Goal: Information Seeking & Learning: Learn about a topic

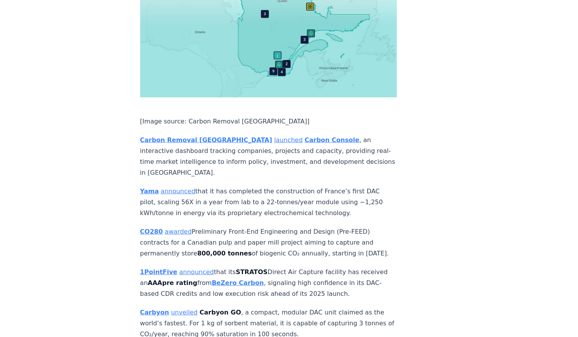
scroll to position [1115, 0]
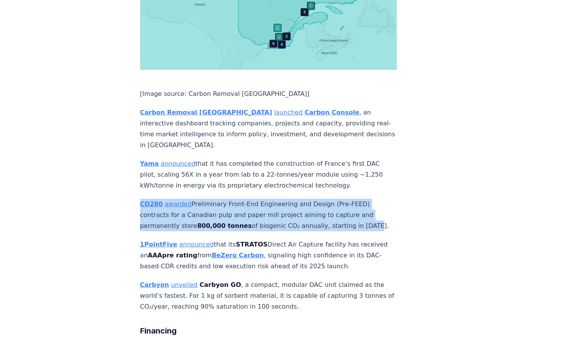
drag, startPoint x: 358, startPoint y: 178, endPoint x: 123, endPoint y: 157, distance: 235.8
click at [125, 147] on icon "Highlight text" at bounding box center [125, 146] width 7 height 7
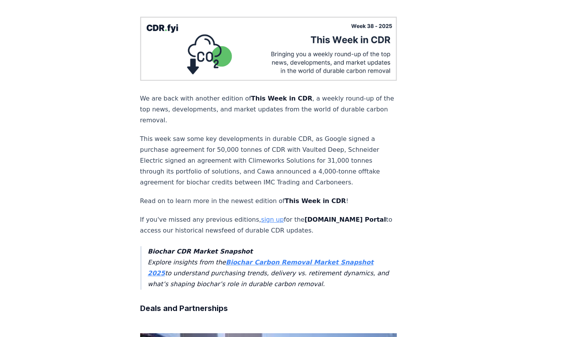
scroll to position [0, 0]
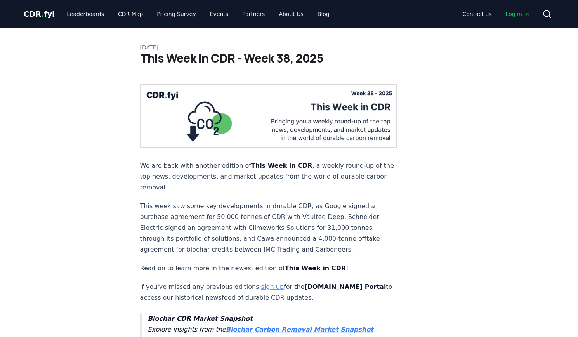
drag, startPoint x: 190, startPoint y: 46, endPoint x: 124, endPoint y: 47, distance: 66.0
copy p "[DATE]"
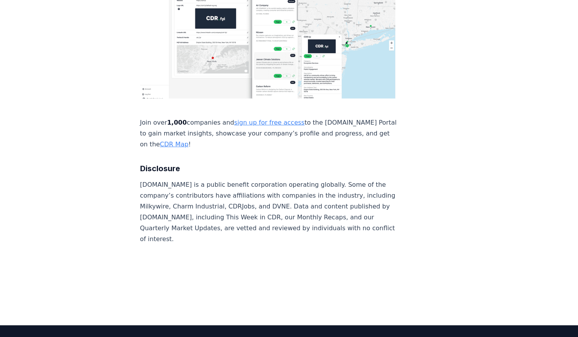
scroll to position [2840, 0]
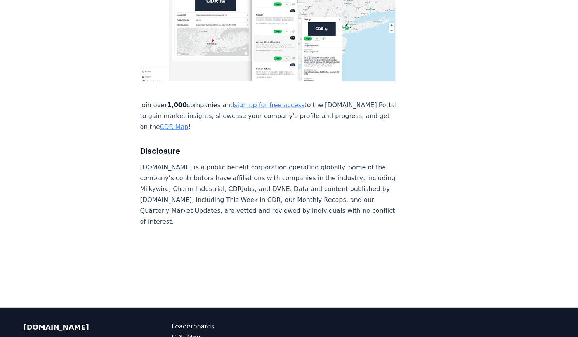
drag, startPoint x: 498, startPoint y: 320, endPoint x: 513, endPoint y: 319, distance: 14.8
copy p "[DOMAIN_NAME]"
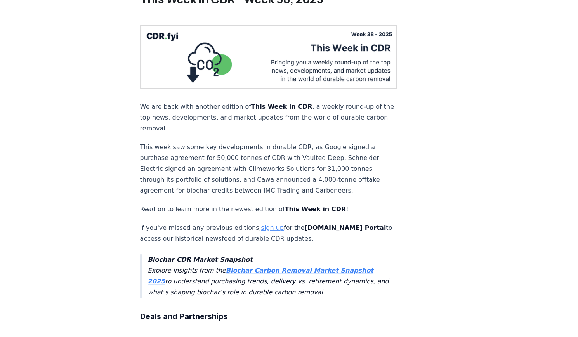
scroll to position [0, 0]
